Goal: Information Seeking & Learning: Learn about a topic

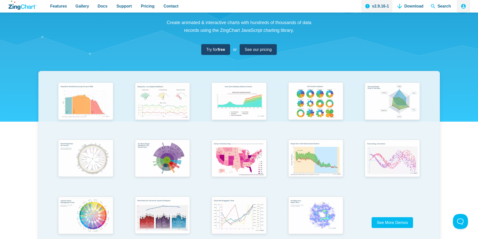
scroll to position [100, 0]
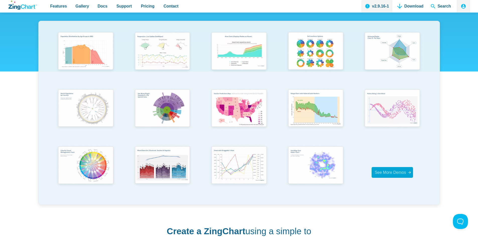
click at [385, 174] on span "See More Demos" at bounding box center [390, 172] width 31 height 4
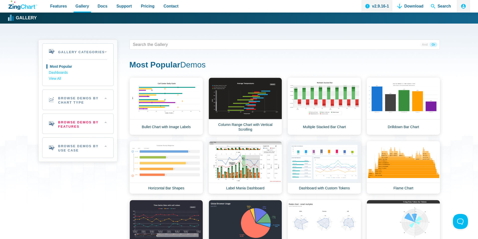
click at [82, 121] on h2 "Browse Demos By Features" at bounding box center [77, 124] width 71 height 20
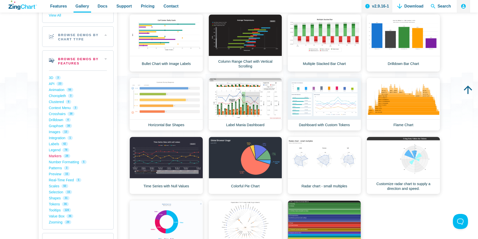
scroll to position [75, 0]
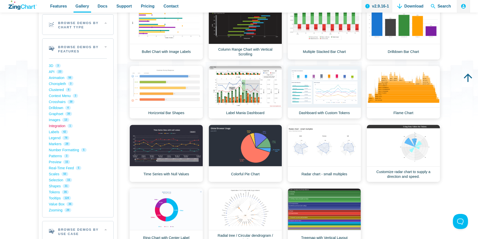
click at [54, 126] on link "Integration 1" at bounding box center [78, 126] width 58 height 6
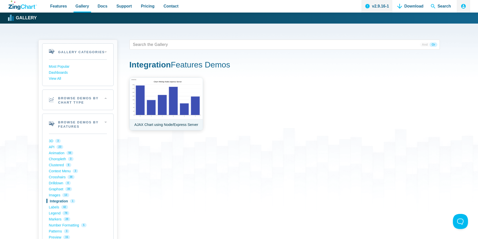
click at [159, 98] on link "AJAX Chart using Node/Express Server" at bounding box center [167, 104] width 74 height 53
click at [58, 170] on link "Context Menu 3" at bounding box center [78, 171] width 58 height 6
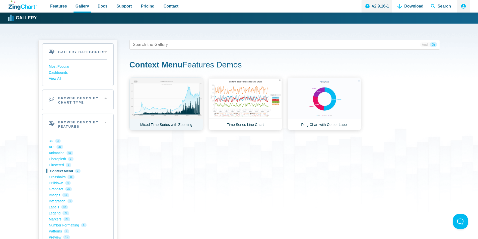
click at [172, 101] on link "Mixed Time Series with Zooming" at bounding box center [167, 104] width 74 height 53
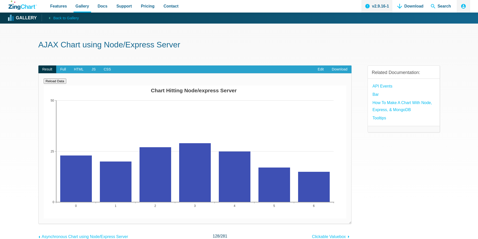
click at [55, 81] on button "Reload Data" at bounding box center [55, 81] width 23 height 5
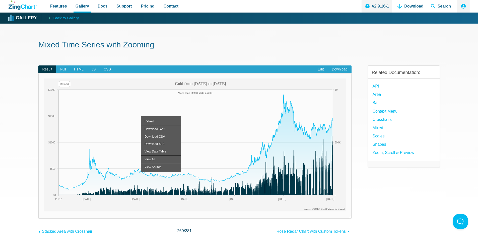
click at [31, 104] on section "Mixed Time Series with Zooming Result Full HTML JS CSS Edit Download Powered by…" at bounding box center [239, 153] width 478 height 258
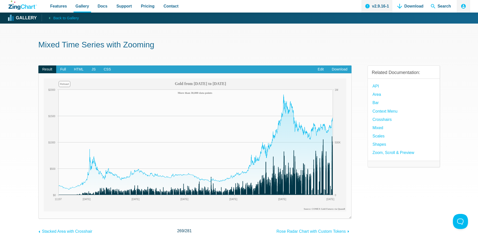
click at [44, 212] on area "Gold from 1975 to 2019" at bounding box center [44, 212] width 0 height 0
click at [77, 68] on span "HTML" at bounding box center [79, 70] width 18 height 8
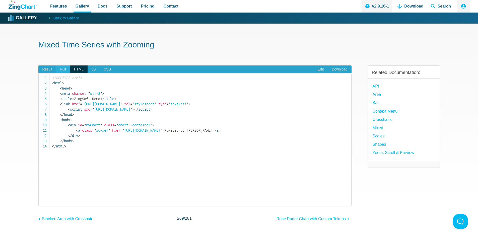
click at [63, 68] on span "Full" at bounding box center [63, 70] width 14 height 8
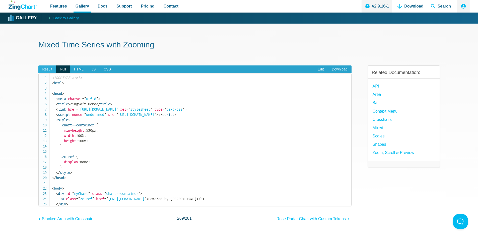
click at [50, 72] on span "Result" at bounding box center [47, 70] width 18 height 8
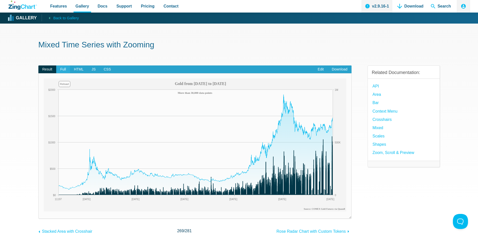
click at [63, 70] on span "Full" at bounding box center [63, 70] width 14 height 8
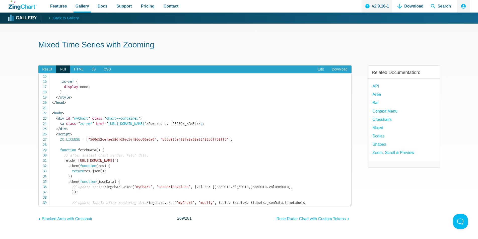
scroll to position [176, 0]
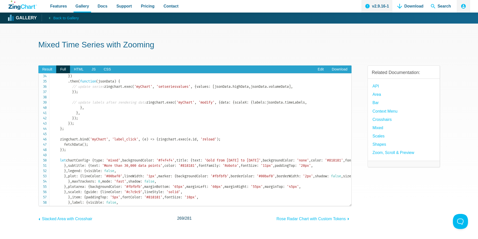
click at [46, 68] on span "Result" at bounding box center [47, 70] width 18 height 8
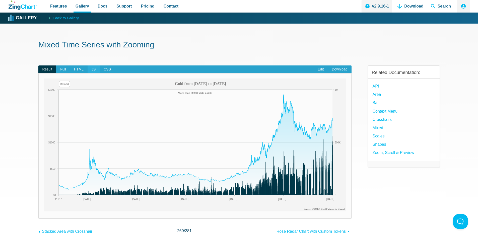
click at [93, 69] on span "JS" at bounding box center [94, 70] width 12 height 8
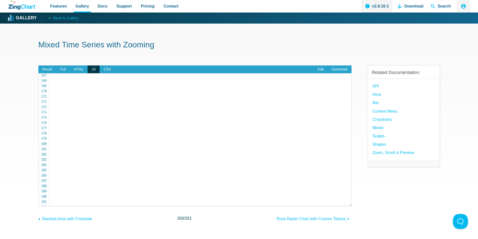
scroll to position [929, 0]
click at [76, 69] on span "HTML" at bounding box center [79, 70] width 18 height 8
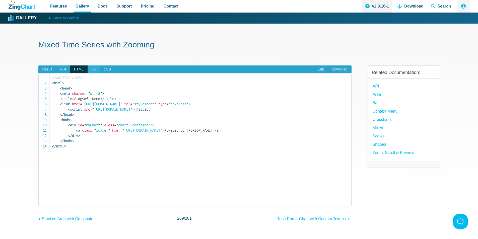
click at [95, 70] on span "JS" at bounding box center [94, 70] width 12 height 8
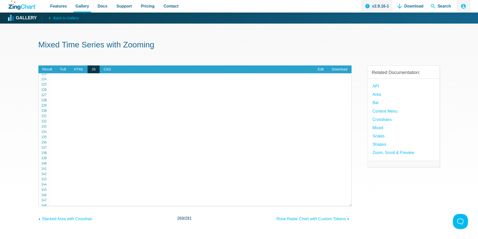
scroll to position [728, 0]
drag, startPoint x: 97, startPoint y: 119, endPoint x: 76, endPoint y: 117, distance: 21.4
copy span "reload_btn"
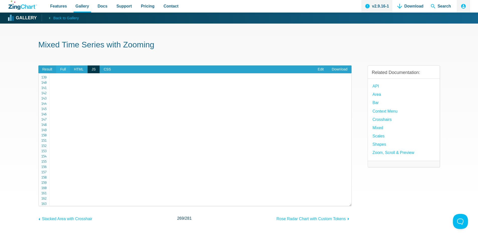
click at [62, 70] on span "Full" at bounding box center [63, 70] width 14 height 8
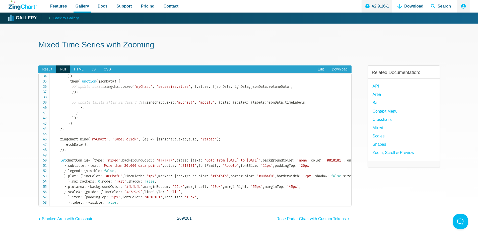
click at [205, 116] on code "<!DOCTYPE html> < html > < head > < meta charset = " utf-8 " > < title > ZingSo…" at bounding box center [202, 200] width 300 height 601
